Goal: Go to known website: Access a specific website the user already knows

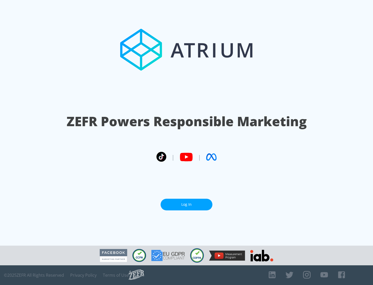
click at [186, 202] on link "Log In" at bounding box center [186, 204] width 52 height 12
